Goal: Task Accomplishment & Management: Use online tool/utility

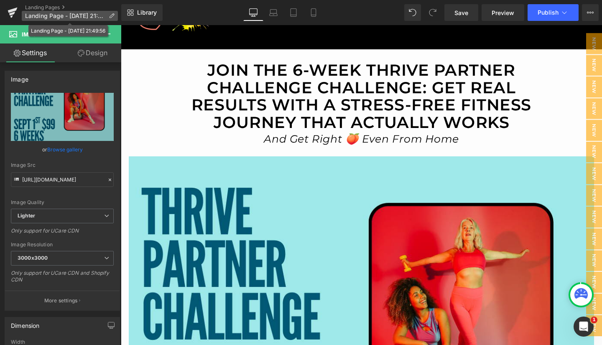
click at [115, 16] on p "Landing Page - [DATE] 21:49:56" at bounding box center [70, 16] width 96 height 10
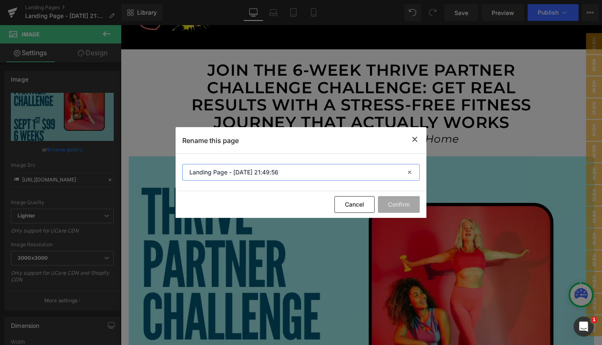
drag, startPoint x: 291, startPoint y: 171, endPoint x: 177, endPoint y: 177, distance: 114.2
type input "t"
type input "THRIVE PARTNER CHALLENGE - [DATE]"
click at [399, 208] on button "Confirm" at bounding box center [399, 204] width 42 height 17
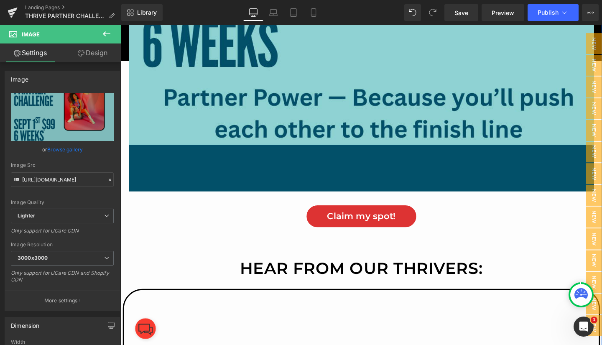
scroll to position [496, 0]
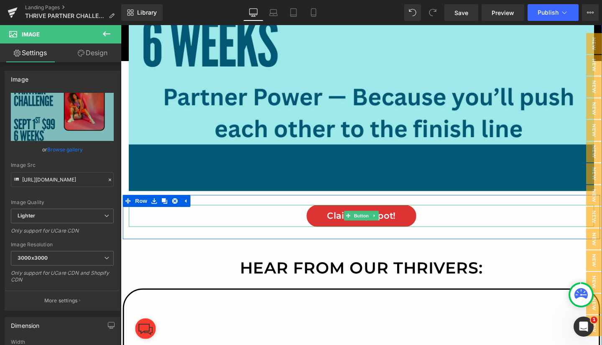
click at [338, 224] on span "Claim my spot!" at bounding box center [374, 225] width 72 height 11
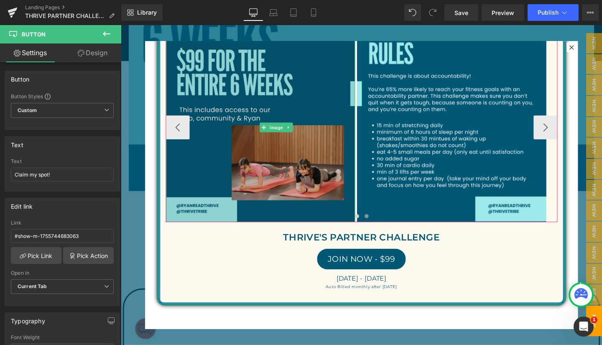
scroll to position [66, 0]
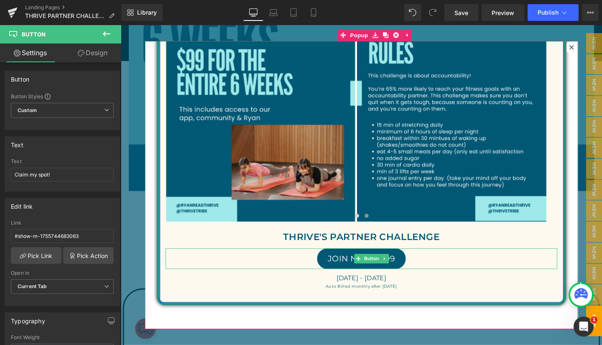
click at [353, 272] on span "JOIN NOW - $99" at bounding box center [373, 270] width 71 height 10
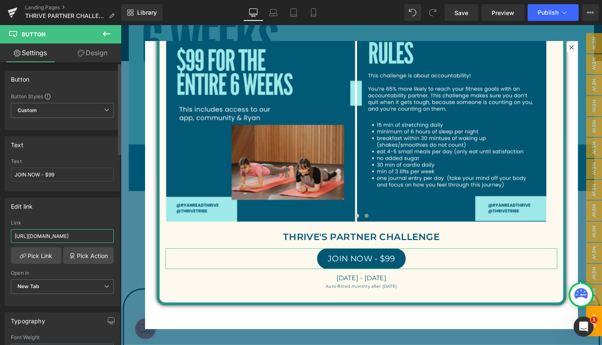
scroll to position [0, 103]
drag, startPoint x: 14, startPoint y: 236, endPoint x: 114, endPoint y: 241, distance: 100.8
click at [114, 241] on div "[URL][DOMAIN_NAME] Link [URL][DOMAIN_NAME] Pick Link Pick Action Current Tab Ne…" at bounding box center [62, 263] width 114 height 86
paste input "XE85E34QUL31G0GXRWLCQ1YYCF2XBEYP"
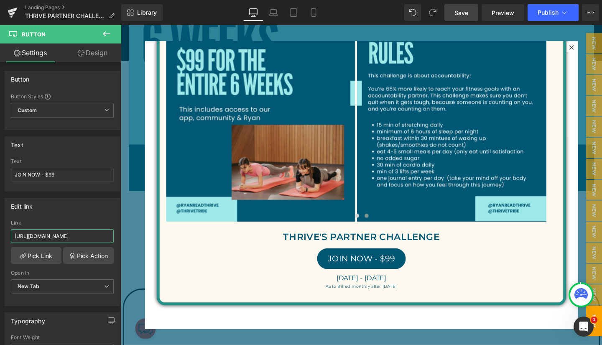
type input "[URL][DOMAIN_NAME]"
click at [456, 15] on span "Save" at bounding box center [461, 12] width 14 height 9
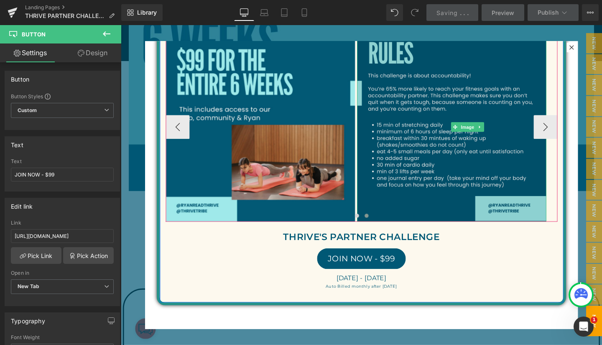
scroll to position [0, 0]
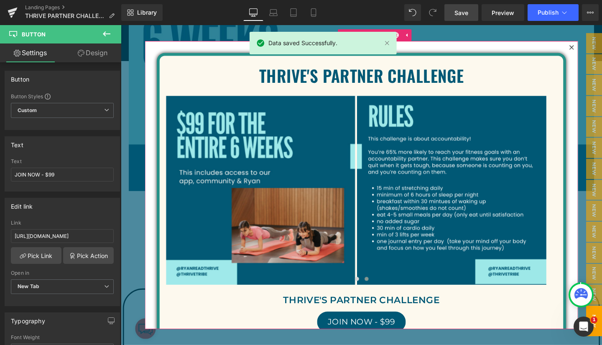
click at [592, 48] on icon at bounding box center [594, 48] width 5 height 5
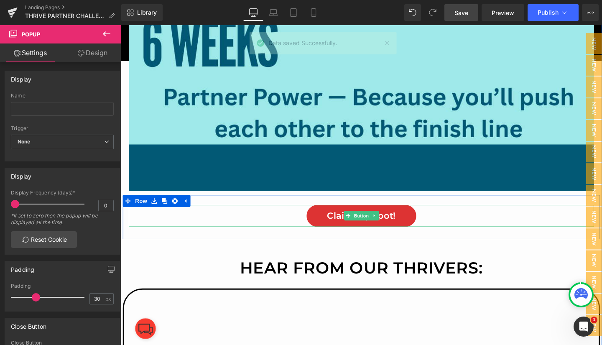
click at [345, 223] on span "Claim my spot!" at bounding box center [374, 225] width 72 height 11
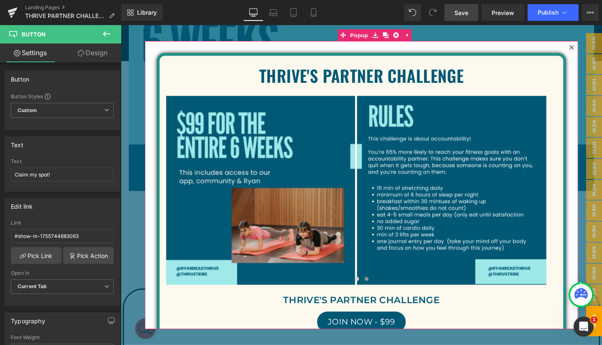
click at [592, 50] on icon at bounding box center [594, 48] width 5 height 5
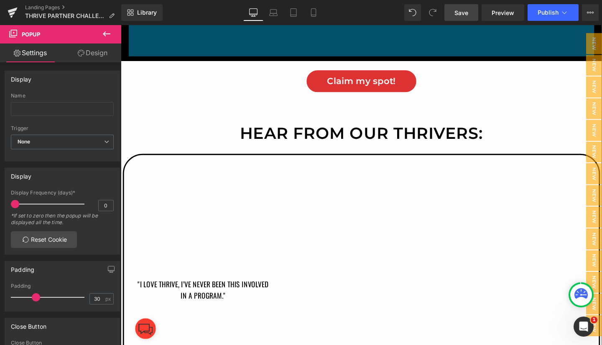
scroll to position [637, 0]
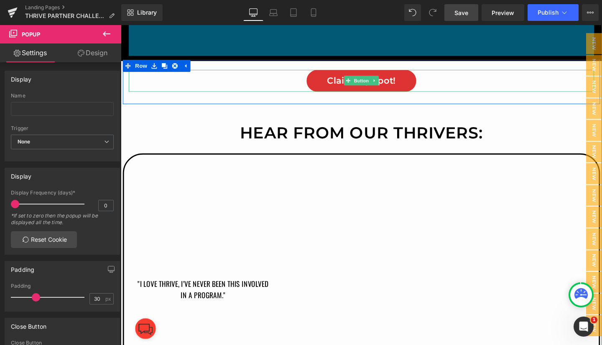
click at [400, 85] on span "Claim my spot!" at bounding box center [374, 83] width 72 height 11
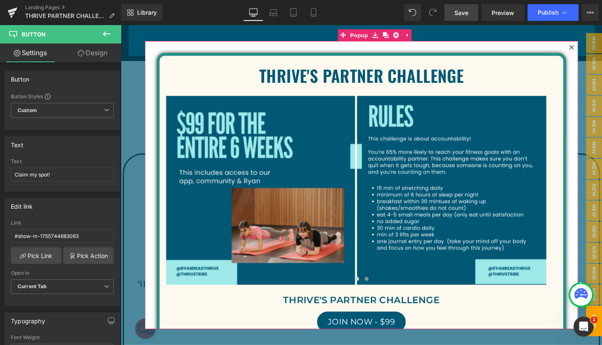
click at [592, 48] on icon at bounding box center [594, 48] width 5 height 5
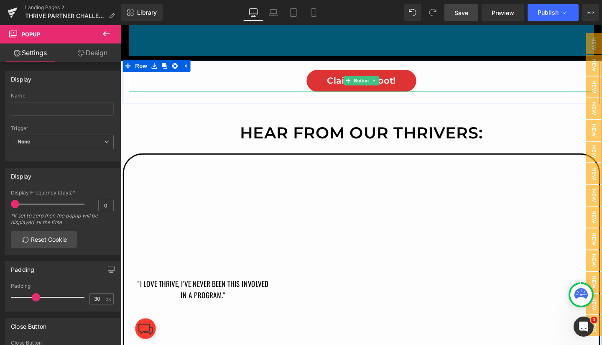
click at [324, 78] on link "Claim my spot!" at bounding box center [374, 83] width 116 height 23
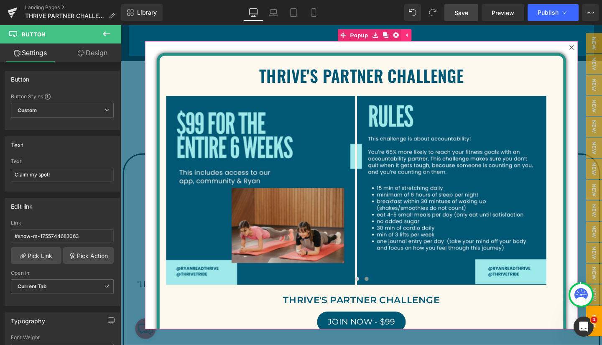
click at [417, 40] on link at bounding box center [420, 35] width 11 height 13
click at [592, 49] on icon at bounding box center [594, 48] width 5 height 5
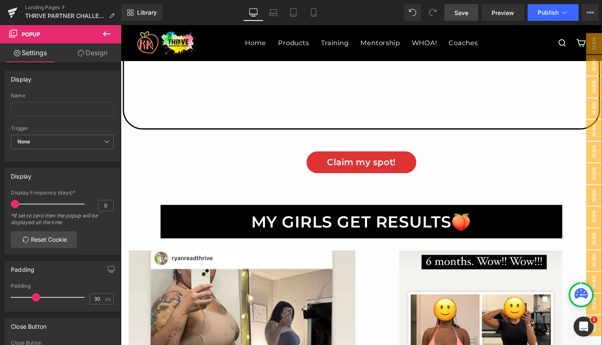
scroll to position [1810, 0]
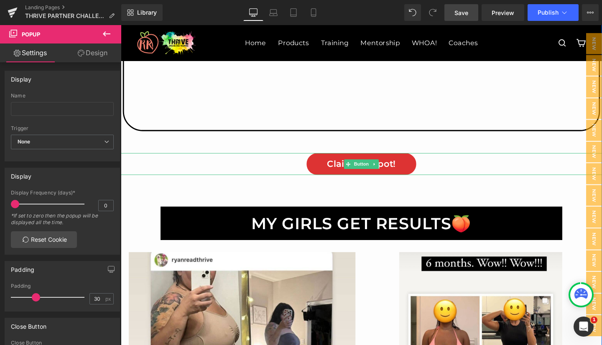
click at [327, 171] on link "Claim my spot!" at bounding box center [374, 171] width 116 height 23
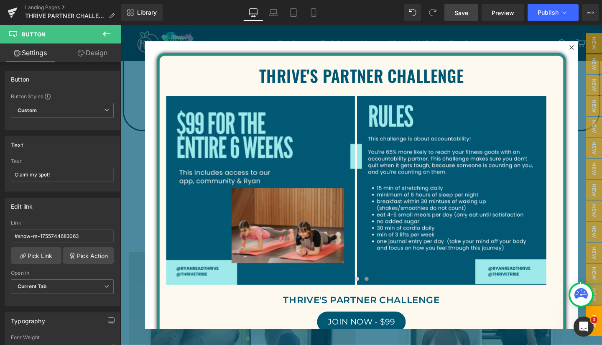
click at [108, 33] on icon at bounding box center [107, 34] width 10 height 10
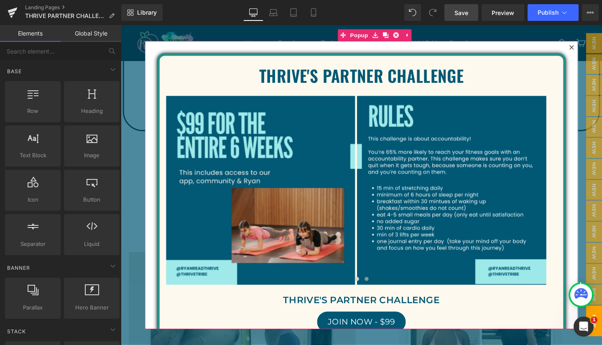
click at [591, 47] on div at bounding box center [594, 48] width 10 height 10
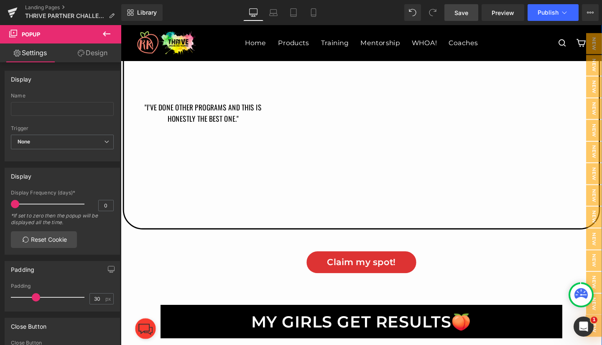
scroll to position [1706, 0]
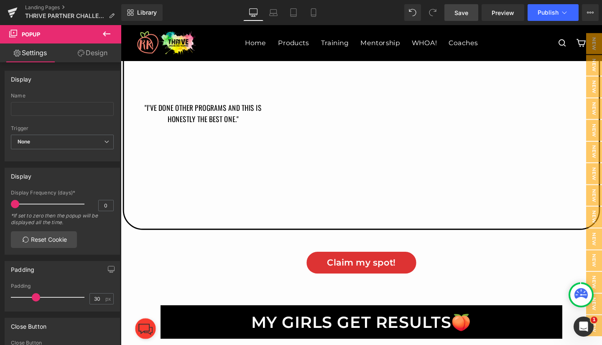
click at [458, 11] on span "Save" at bounding box center [461, 12] width 14 height 9
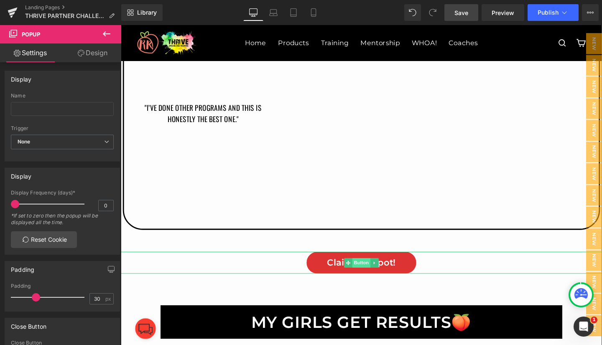
click at [368, 275] on span "Button" at bounding box center [373, 275] width 19 height 10
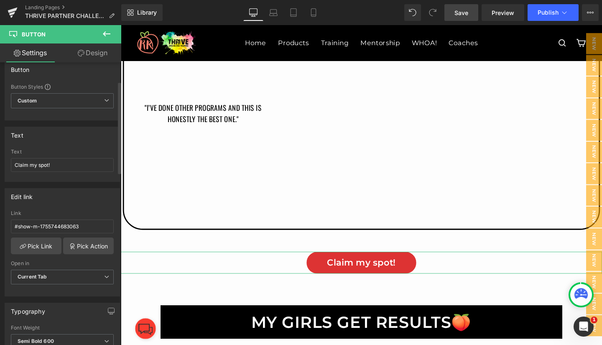
scroll to position [0, 0]
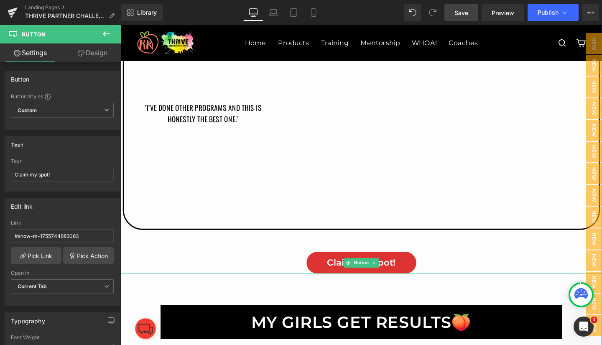
click at [325, 272] on link "Claim my spot!" at bounding box center [374, 274] width 116 height 23
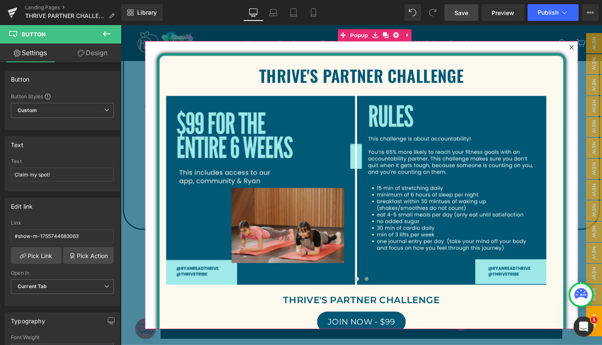
click at [592, 47] on icon at bounding box center [594, 48] width 5 height 5
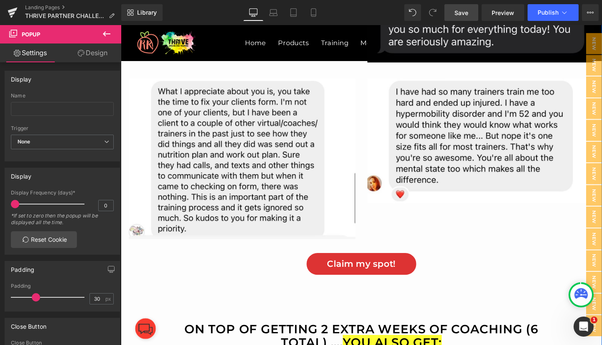
scroll to position [5752, 0]
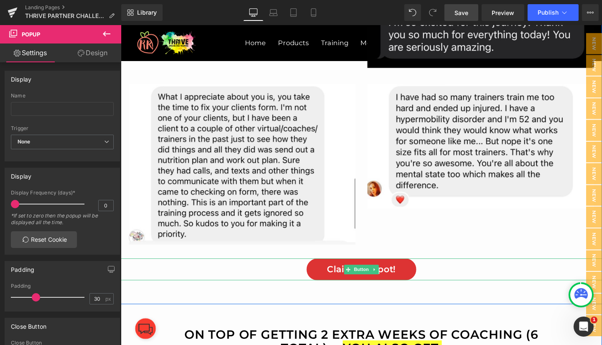
click at [405, 287] on span "Claim my spot!" at bounding box center [374, 281] width 72 height 11
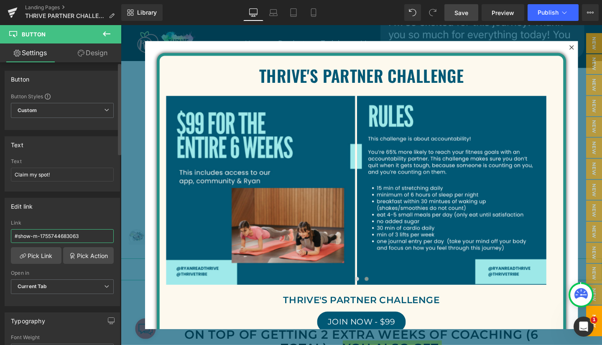
drag, startPoint x: 84, startPoint y: 237, endPoint x: 0, endPoint y: 237, distance: 83.5
click at [0, 237] on div "Edit link #show-m-1755744683063 Link #show-m-1755744683063 Pick Link Pick Actio…" at bounding box center [62, 248] width 125 height 114
type input "1. What’s your internal purpose for being on LinkedIn™? Remember, it can start …"
paste input "[URL][DOMAIN_NAME]"
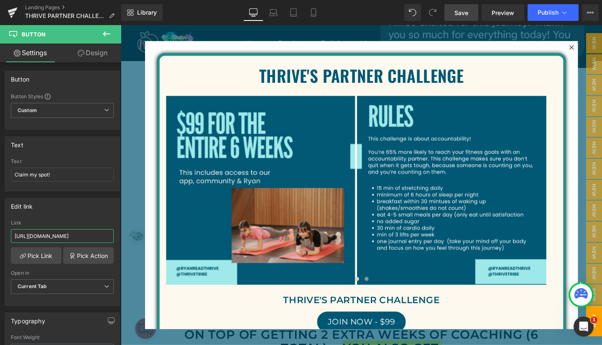
type input "[URL][DOMAIN_NAME]"
click at [466, 7] on link "Save" at bounding box center [461, 12] width 34 height 17
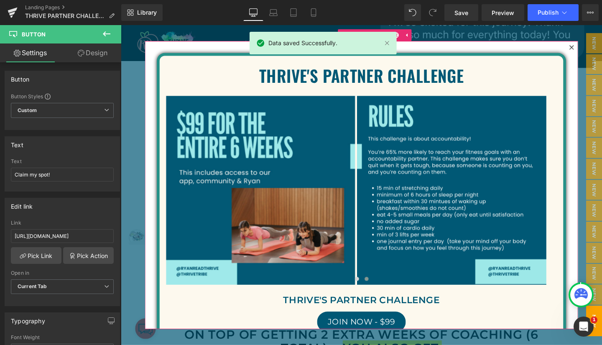
click at [592, 47] on icon at bounding box center [594, 48] width 5 height 5
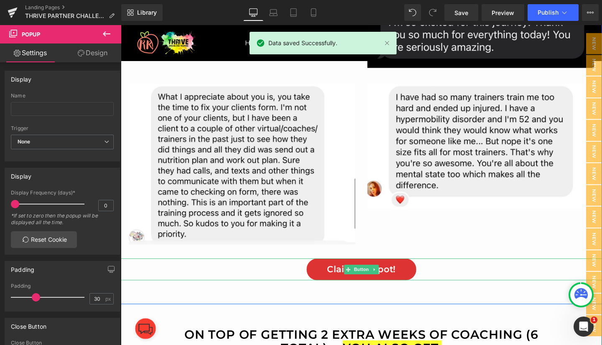
click at [331, 282] on link "Claim my spot!" at bounding box center [374, 281] width 116 height 23
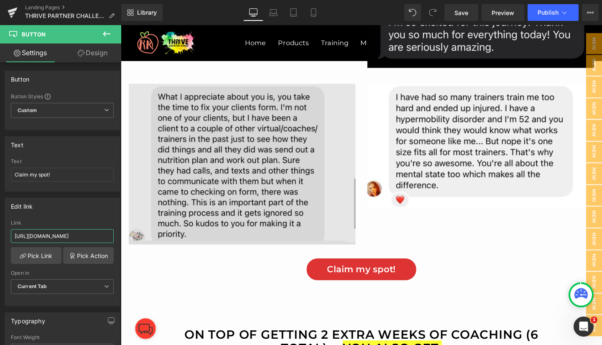
scroll to position [0, 103]
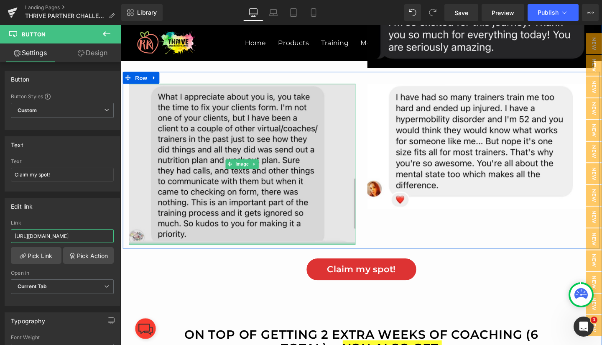
drag, startPoint x: 133, startPoint y: 258, endPoint x: 132, endPoint y: 254, distance: 4.2
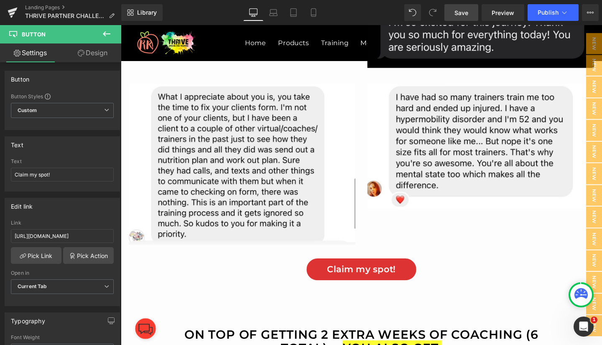
scroll to position [0, 0]
drag, startPoint x: 463, startPoint y: 12, endPoint x: 269, endPoint y: 117, distance: 220.9
click at [463, 12] on span "Save" at bounding box center [461, 12] width 14 height 9
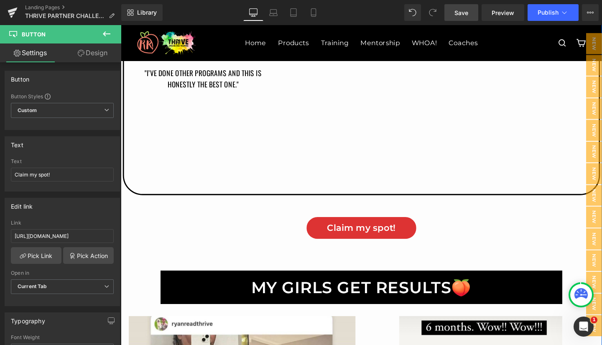
scroll to position [1742, 0]
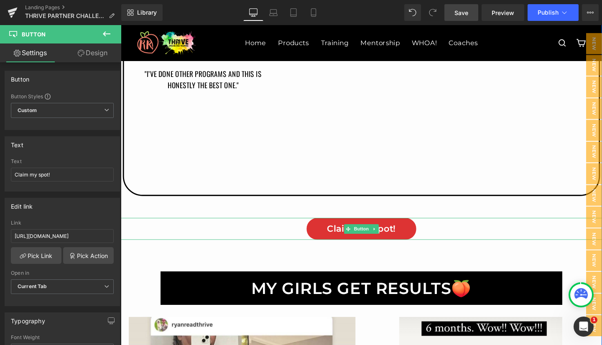
click at [328, 241] on link "Claim my spot!" at bounding box center [374, 239] width 116 height 23
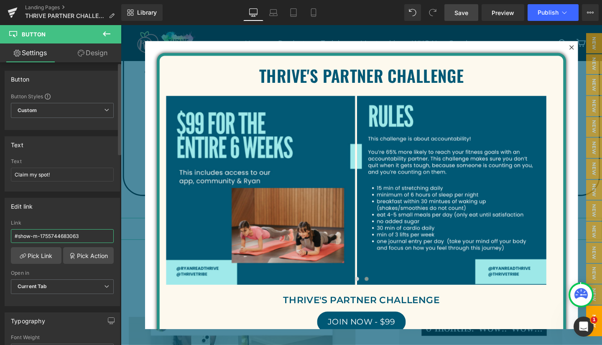
drag, startPoint x: 90, startPoint y: 234, endPoint x: 0, endPoint y: 227, distance: 90.5
click at [0, 227] on div "Edit link #show-m-1755744683063 Link #show-m-1755744683063 Pick Link Pick Actio…" at bounding box center [62, 248] width 125 height 114
paste input "[URL][DOMAIN_NAME]"
type input "[URL][DOMAIN_NAME]"
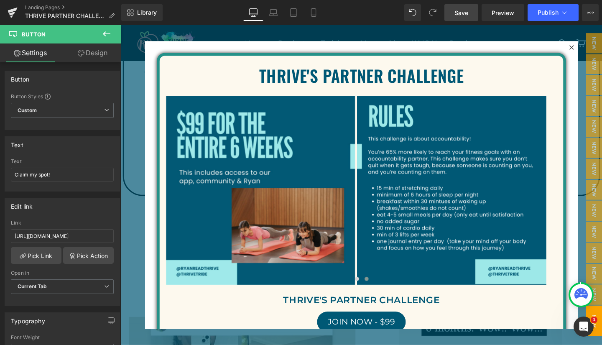
click at [464, 13] on span "Save" at bounding box center [461, 12] width 14 height 9
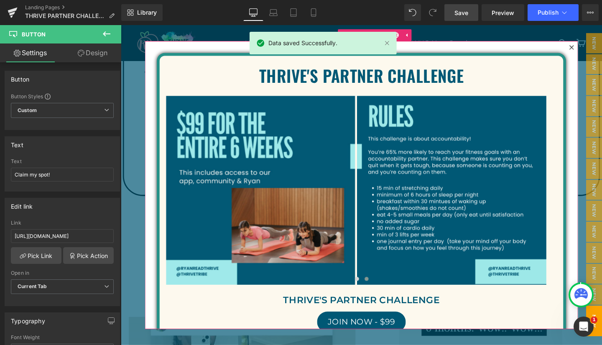
click at [592, 48] on icon at bounding box center [594, 48] width 5 height 5
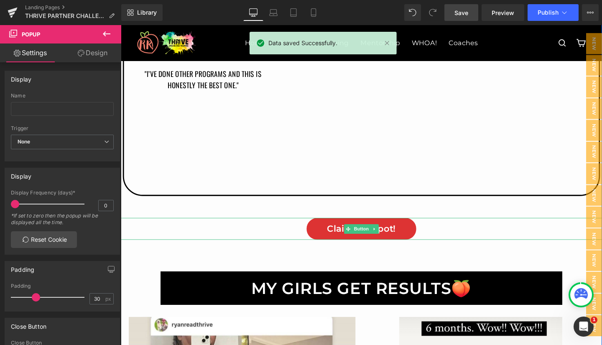
click at [338, 239] on span "Claim my spot!" at bounding box center [374, 239] width 72 height 11
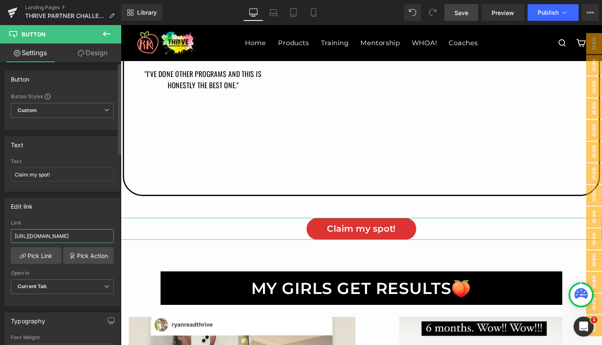
click at [70, 233] on input "[URL][DOMAIN_NAME]" at bounding box center [62, 236] width 103 height 14
click at [464, 11] on span "Save" at bounding box center [461, 12] width 14 height 9
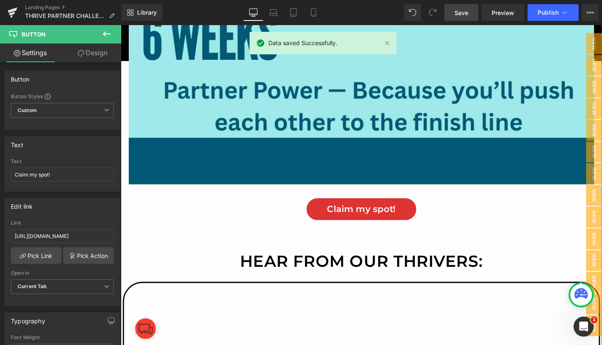
scroll to position [503, 0]
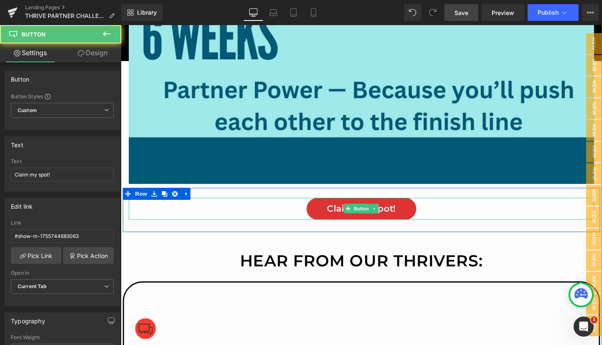
click at [333, 216] on link "Claim my spot!" at bounding box center [374, 217] width 116 height 23
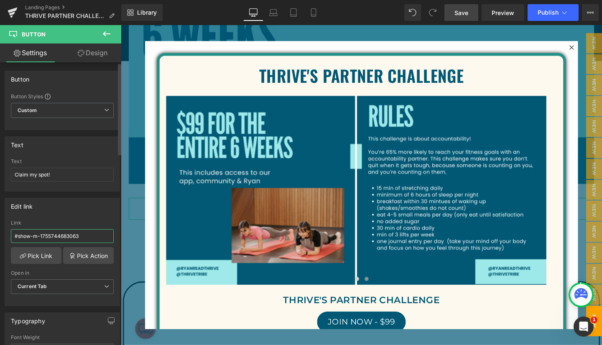
drag, startPoint x: 89, startPoint y: 239, endPoint x: 0, endPoint y: 236, distance: 89.5
click at [0, 236] on div "Edit link #show-m-1755744683063 Link #show-m-1755744683063 Pick Link Pick Actio…" at bounding box center [62, 248] width 125 height 114
paste input "[URL][DOMAIN_NAME]"
type input "[URL][DOMAIN_NAME]"
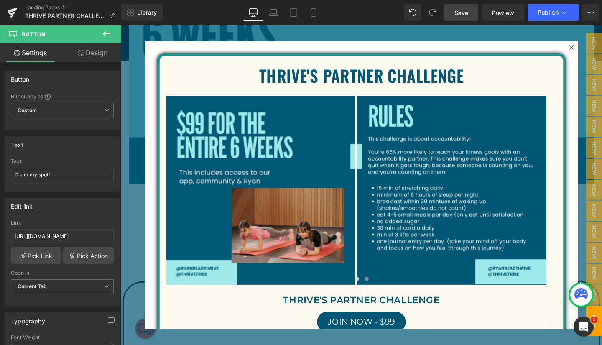
click at [457, 9] on span "Save" at bounding box center [461, 12] width 14 height 9
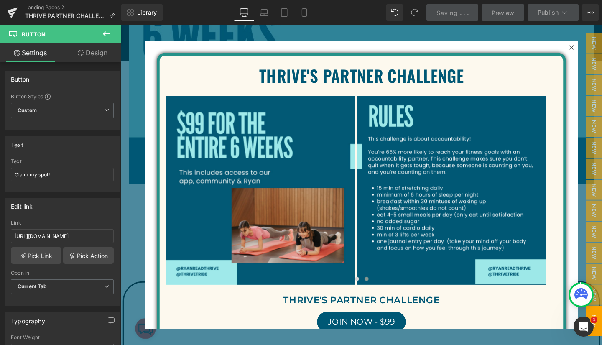
scroll to position [0, 0]
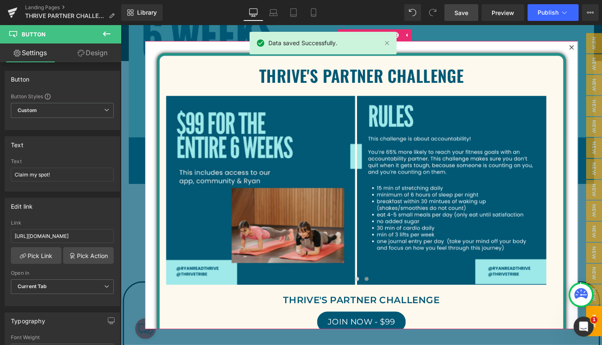
click at [592, 48] on icon at bounding box center [594, 48] width 5 height 5
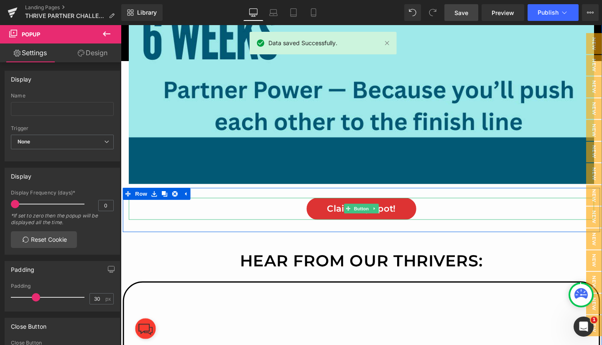
click at [338, 216] on span "Claim my spot!" at bounding box center [374, 217] width 72 height 11
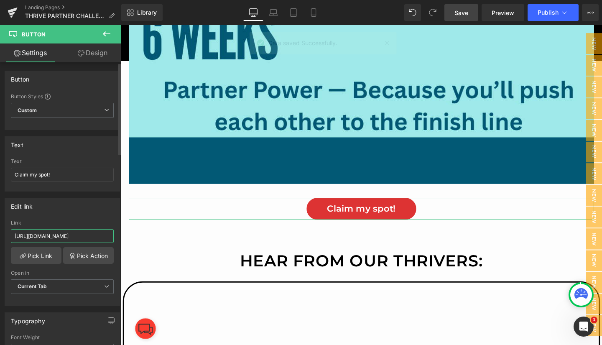
click at [80, 240] on input "[URL][DOMAIN_NAME]" at bounding box center [62, 236] width 103 height 14
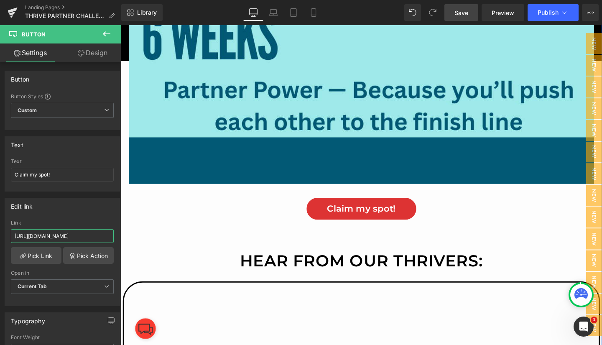
drag, startPoint x: 135, startPoint y: 261, endPoint x: 122, endPoint y: 252, distance: 16.8
click at [462, 10] on span "Save" at bounding box center [461, 12] width 14 height 9
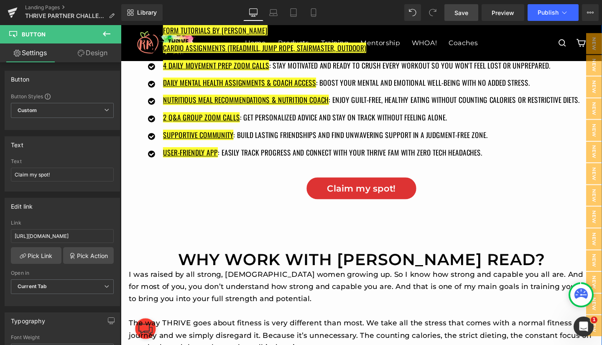
scroll to position [6126, 0]
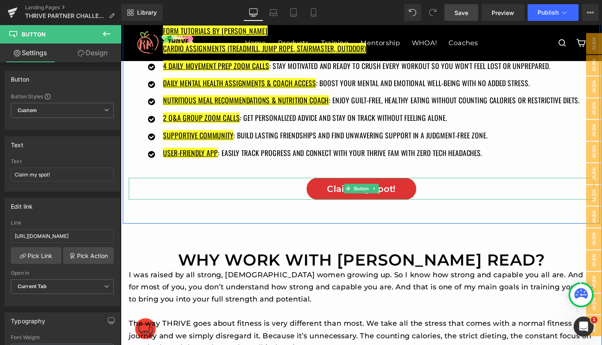
click at [333, 190] on link "Claim my spot!" at bounding box center [374, 196] width 116 height 23
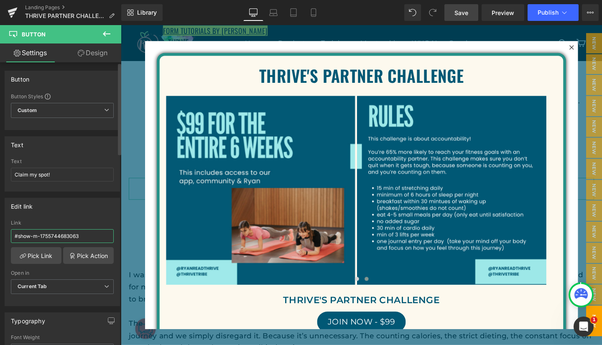
drag, startPoint x: 88, startPoint y: 241, endPoint x: 0, endPoint y: 235, distance: 88.3
click at [0, 235] on div "Edit link #show-m-1755744683063 Link #show-m-1755744683063 Pick Link Pick Actio…" at bounding box center [62, 248] width 125 height 114
paste input "[URL][DOMAIN_NAME]"
type input "[URL][DOMAIN_NAME]"
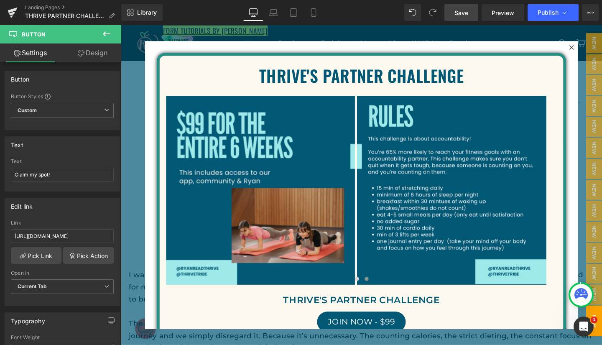
click at [466, 16] on span "Save" at bounding box center [461, 12] width 14 height 9
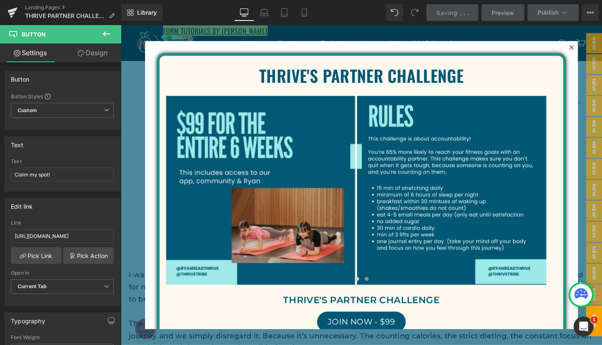
scroll to position [0, 0]
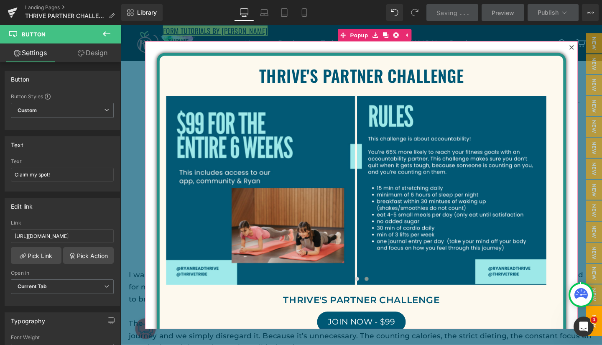
click at [592, 48] on icon at bounding box center [594, 48] width 5 height 5
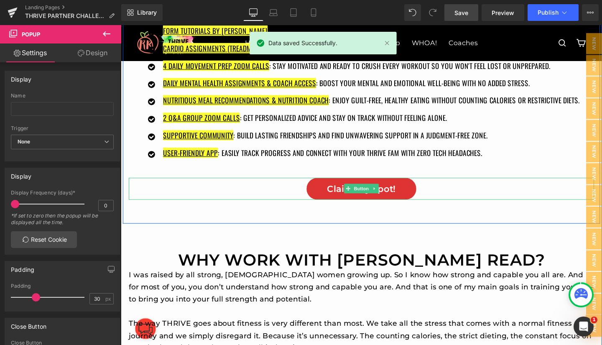
click at [328, 195] on link "Claim my spot!" at bounding box center [374, 196] width 116 height 23
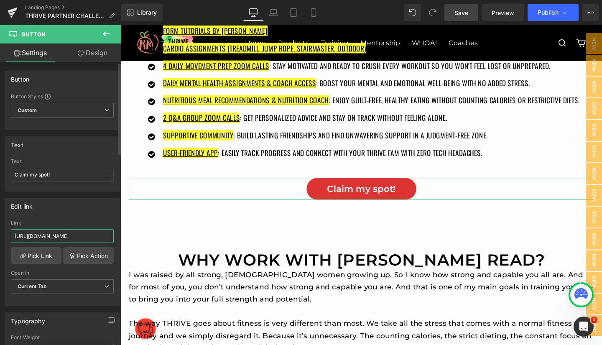
scroll to position [0, 103]
drag, startPoint x: 13, startPoint y: 234, endPoint x: 114, endPoint y: 238, distance: 100.8
click at [114, 238] on div "[URL][DOMAIN_NAME] Link [URL][DOMAIN_NAME] Pick Link Pick Action Current Tab Ne…" at bounding box center [62, 263] width 114 height 86
click at [461, 13] on span "Save" at bounding box center [461, 12] width 14 height 9
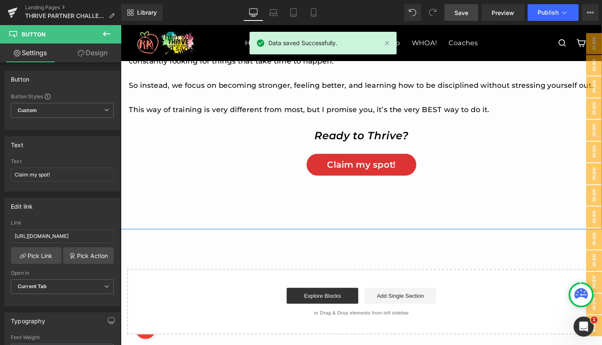
scroll to position [6543, 0]
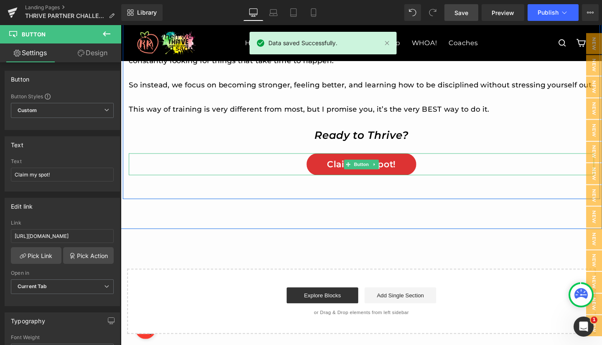
click at [329, 180] on link "Claim my spot!" at bounding box center [374, 171] width 116 height 23
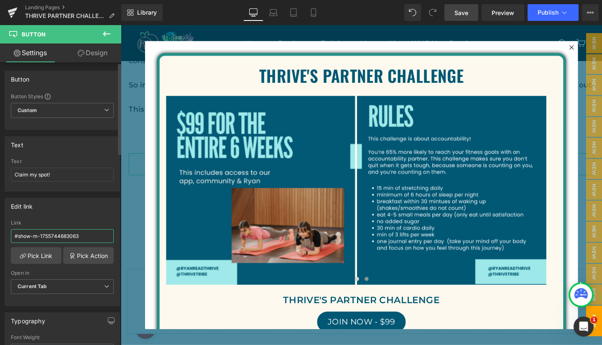
drag, startPoint x: 69, startPoint y: 236, endPoint x: 0, endPoint y: 234, distance: 68.5
click at [0, 234] on div "Edit link #show-m-1755744683063 Link #show-m-1755744683063 Pick Link Pick Actio…" at bounding box center [62, 248] width 125 height 114
paste input "[URL][DOMAIN_NAME]"
type input "[URL][DOMAIN_NAME]"
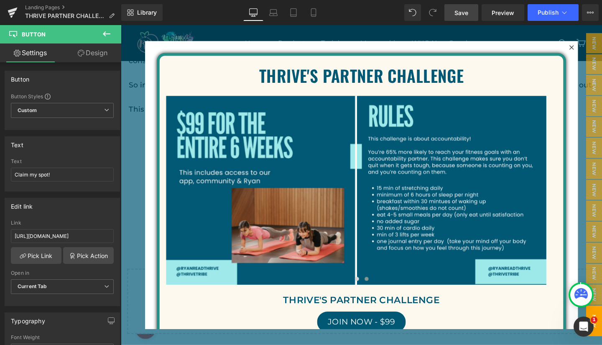
click at [466, 10] on span "Save" at bounding box center [461, 12] width 14 height 9
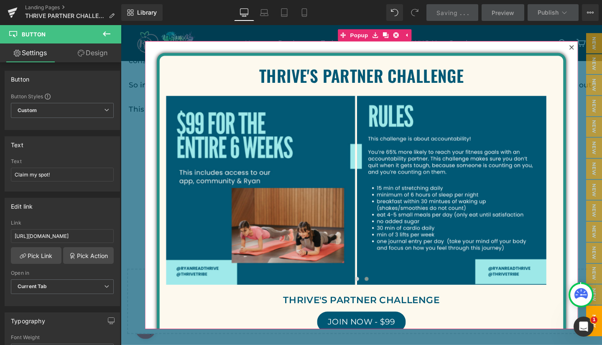
click at [592, 46] on icon at bounding box center [594, 48] width 5 height 5
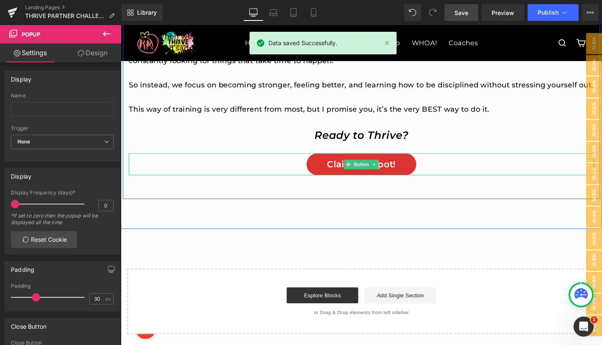
click at [338, 177] on span "Claim my spot!" at bounding box center [374, 170] width 72 height 11
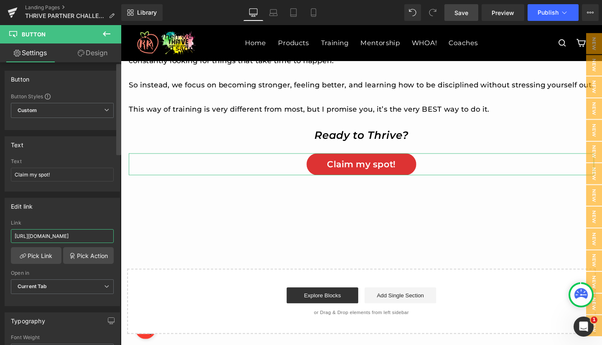
scroll to position [0, 103]
drag, startPoint x: 135, startPoint y: 261, endPoint x: 125, endPoint y: 265, distance: 10.7
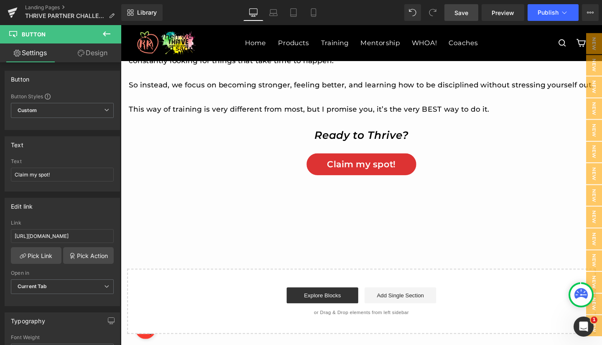
scroll to position [0, 0]
drag, startPoint x: 460, startPoint y: 10, endPoint x: 381, endPoint y: 68, distance: 98.0
click at [460, 10] on span "Save" at bounding box center [461, 12] width 14 height 9
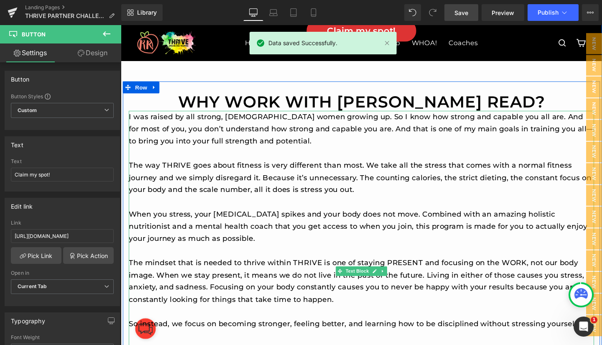
scroll to position [6286, 0]
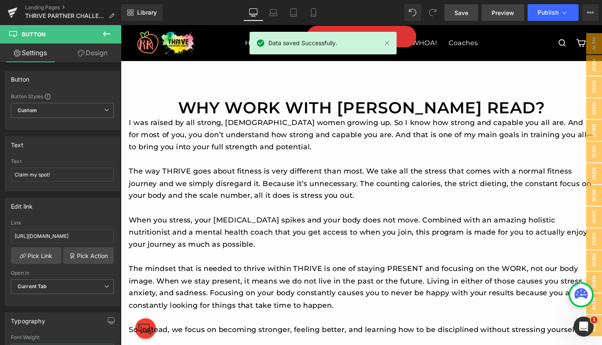
click at [496, 13] on span "Preview" at bounding box center [502, 12] width 23 height 9
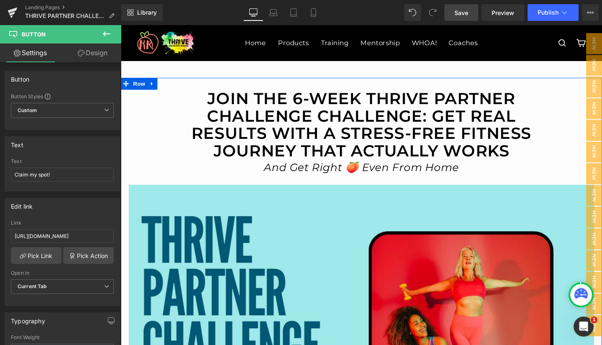
scroll to position [0, 0]
